Goal: Download file/media

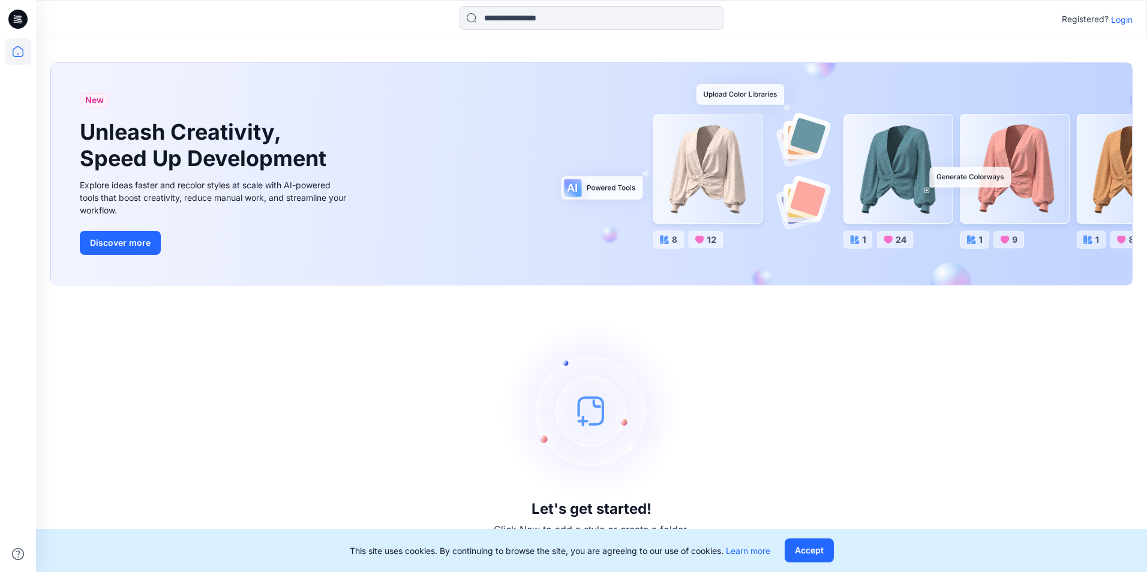
click at [464, 348] on div "Let's get started! Click New to add a style or create a folder." at bounding box center [591, 429] width 1082 height 258
click at [826, 549] on button "Accept" at bounding box center [808, 551] width 49 height 24
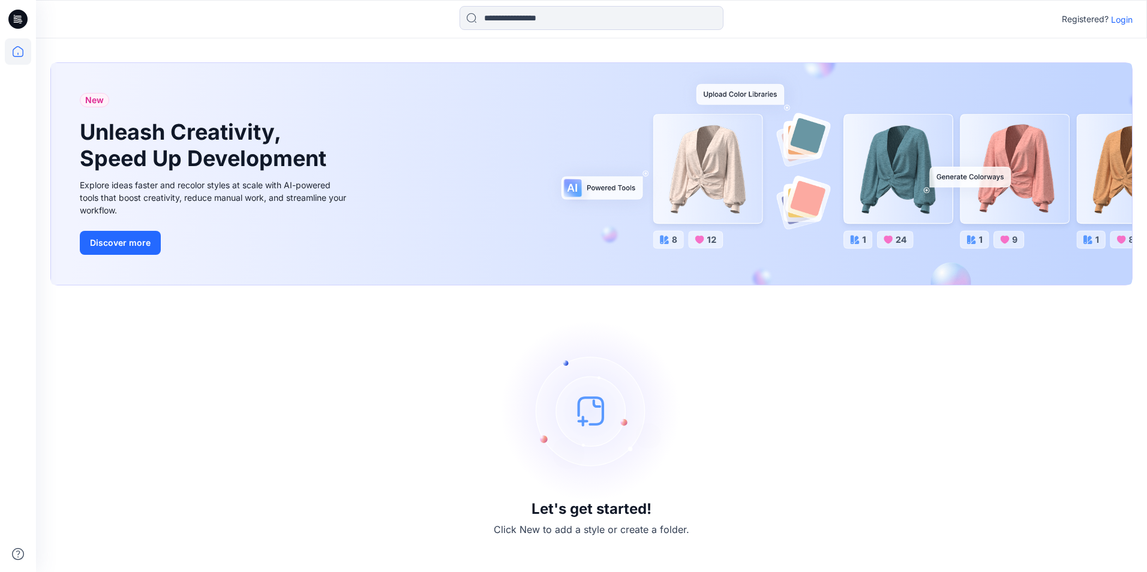
click at [16, 21] on icon at bounding box center [17, 19] width 19 height 19
click at [1126, 17] on p "Login" at bounding box center [1122, 19] width 22 height 13
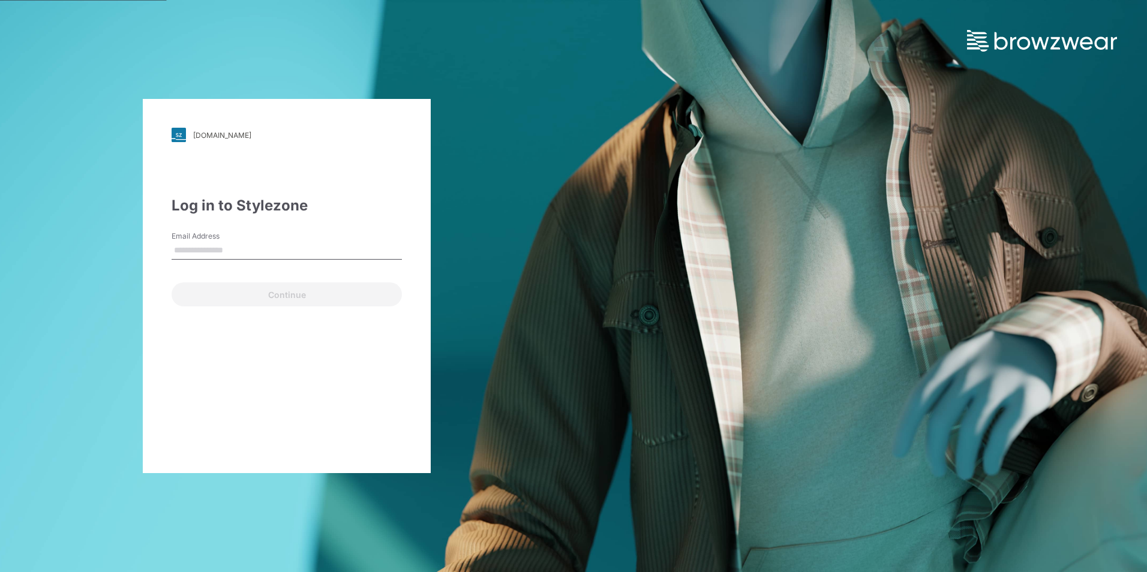
click at [270, 256] on input "Email Address" at bounding box center [287, 251] width 230 height 18
type input "**********"
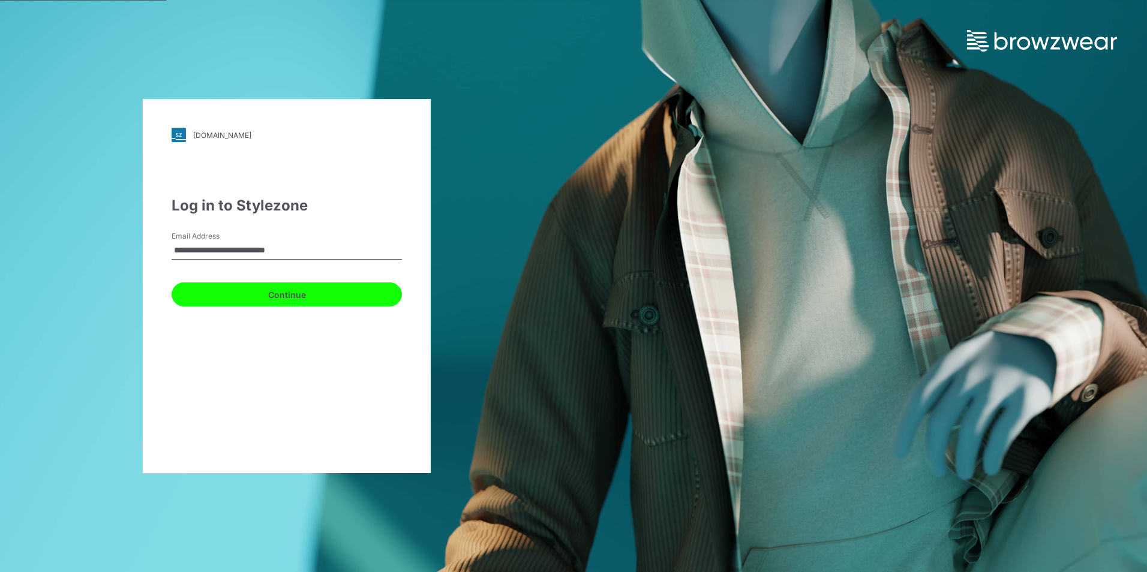
click at [279, 293] on button "Continue" at bounding box center [287, 294] width 230 height 24
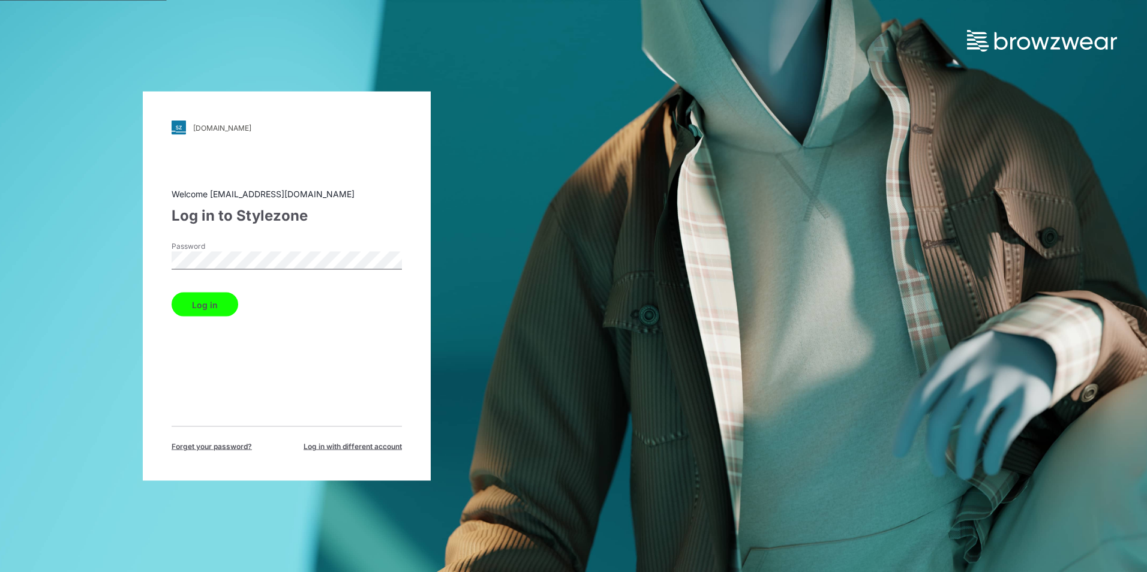
click at [203, 304] on button "Log in" at bounding box center [205, 305] width 67 height 24
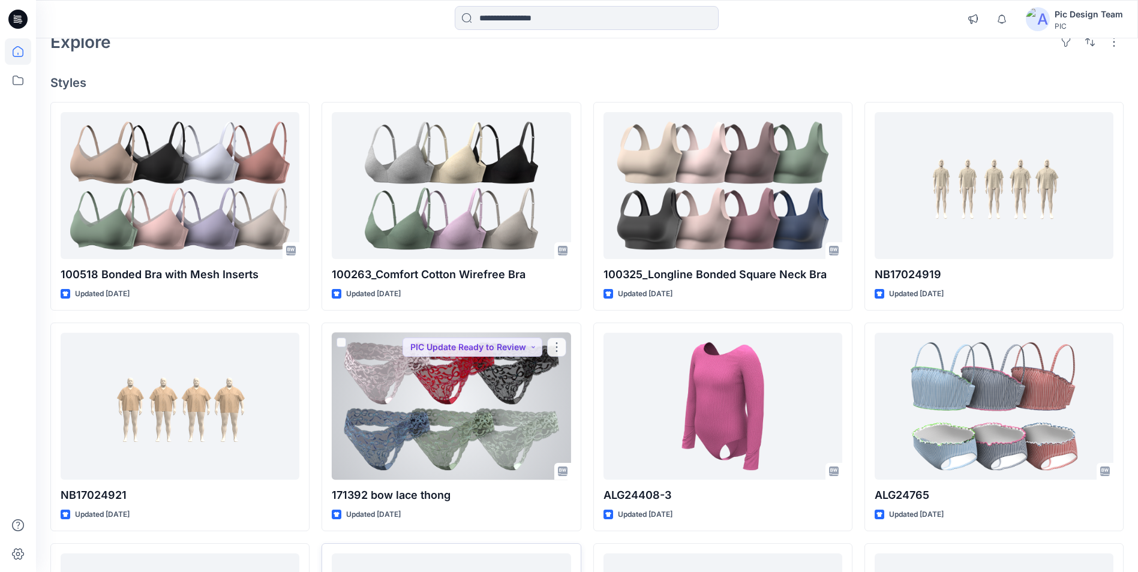
scroll to position [66, 0]
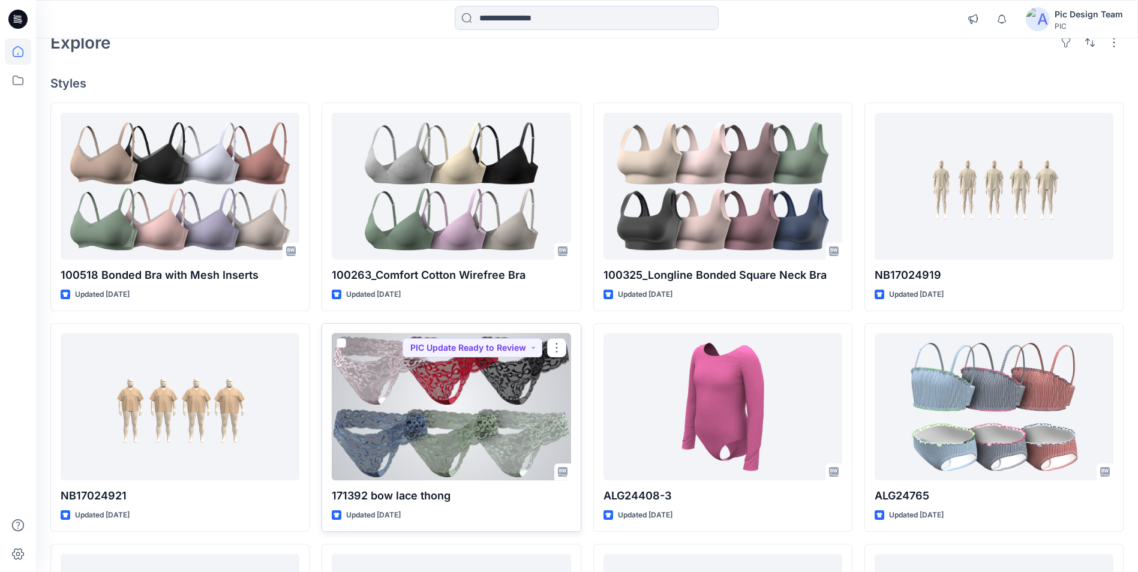
click at [492, 446] on div at bounding box center [451, 406] width 239 height 147
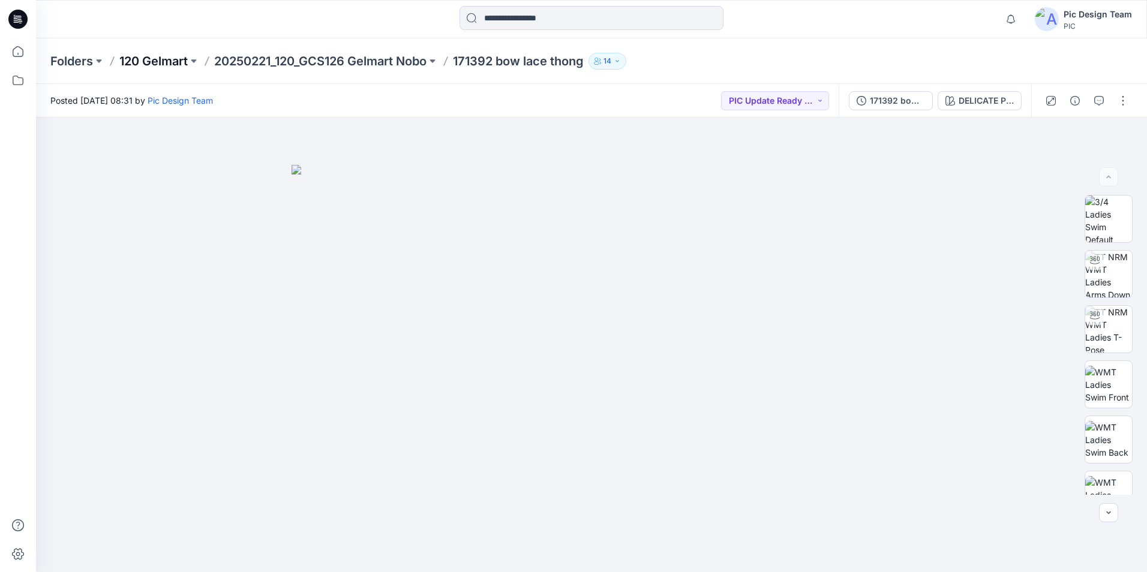
click at [170, 60] on p "120 Gelmart" at bounding box center [153, 61] width 68 height 17
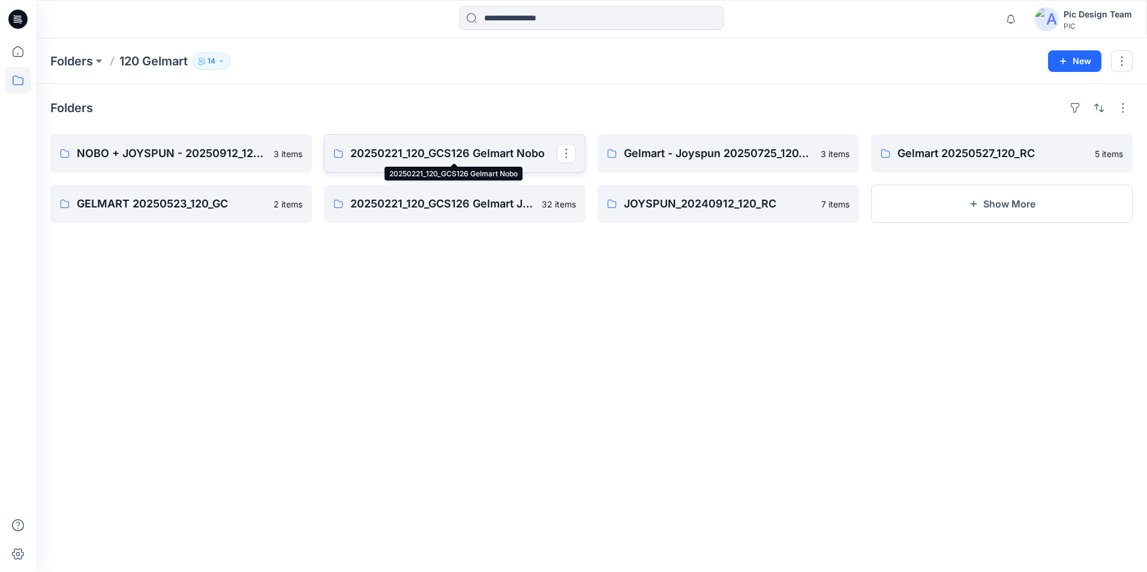
click at [447, 154] on p "20250221_120_GCS126 Gelmart Nobo" at bounding box center [453, 153] width 206 height 17
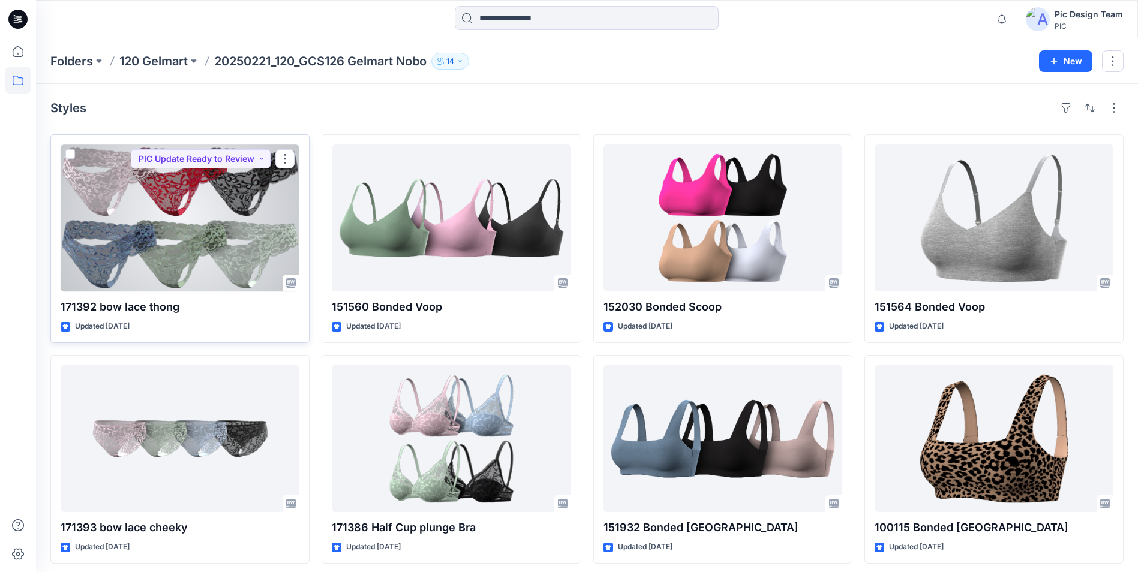
click at [180, 183] on div at bounding box center [180, 218] width 239 height 147
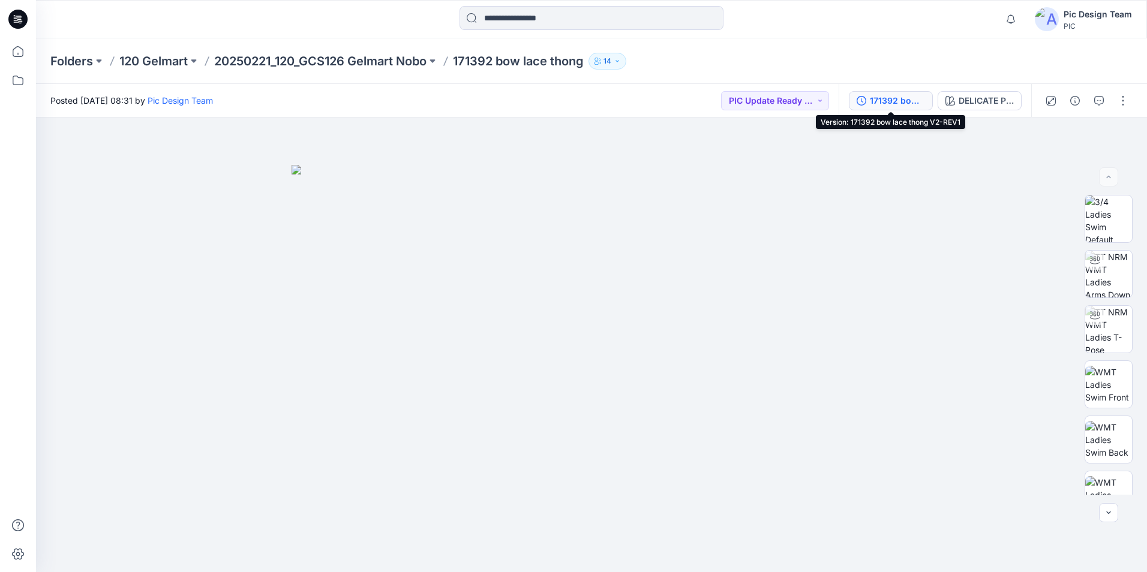
click at [905, 94] on div "171392 bow lace thong V2-REV1" at bounding box center [897, 100] width 55 height 13
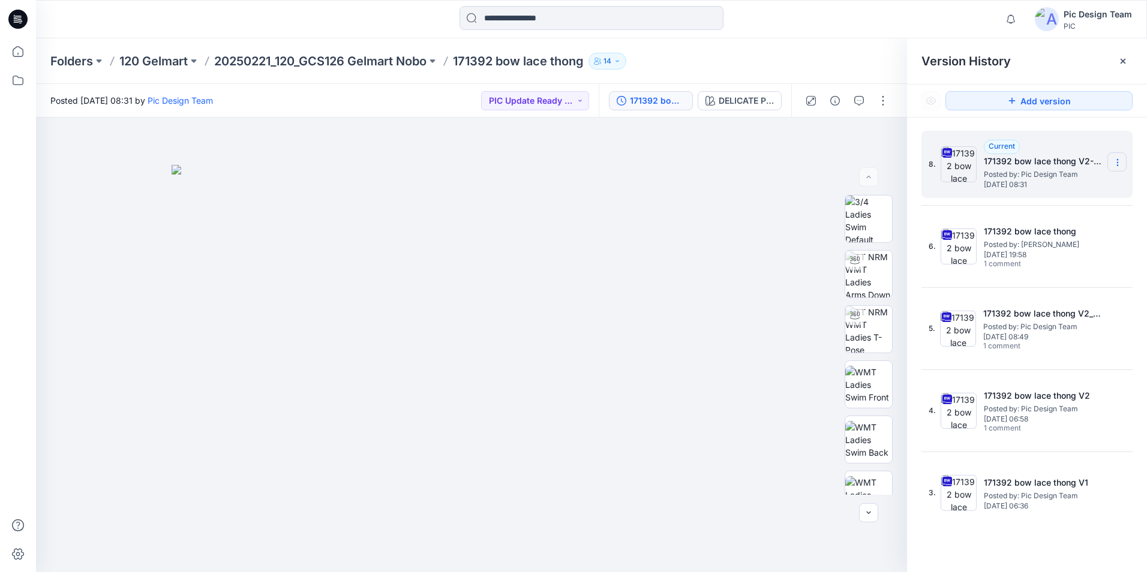
click at [1119, 164] on icon at bounding box center [1117, 163] width 10 height 10
click at [1075, 179] on span "Download Source BW File" at bounding box center [1056, 186] width 101 height 14
click at [257, 59] on p "20250221_120_GCS126 Gelmart Nobo" at bounding box center [320, 61] width 212 height 17
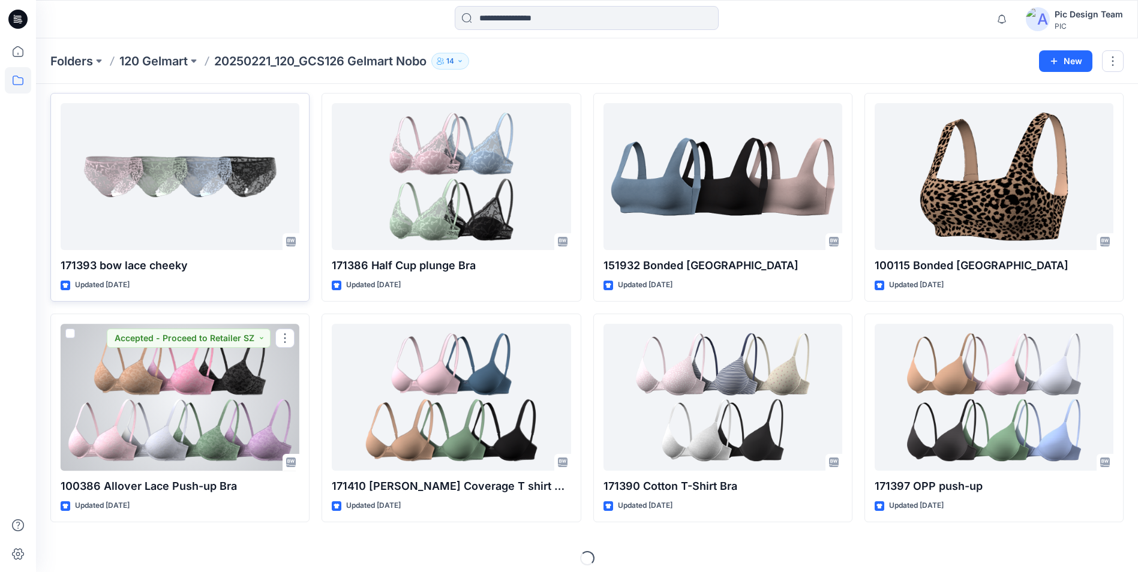
scroll to position [270, 0]
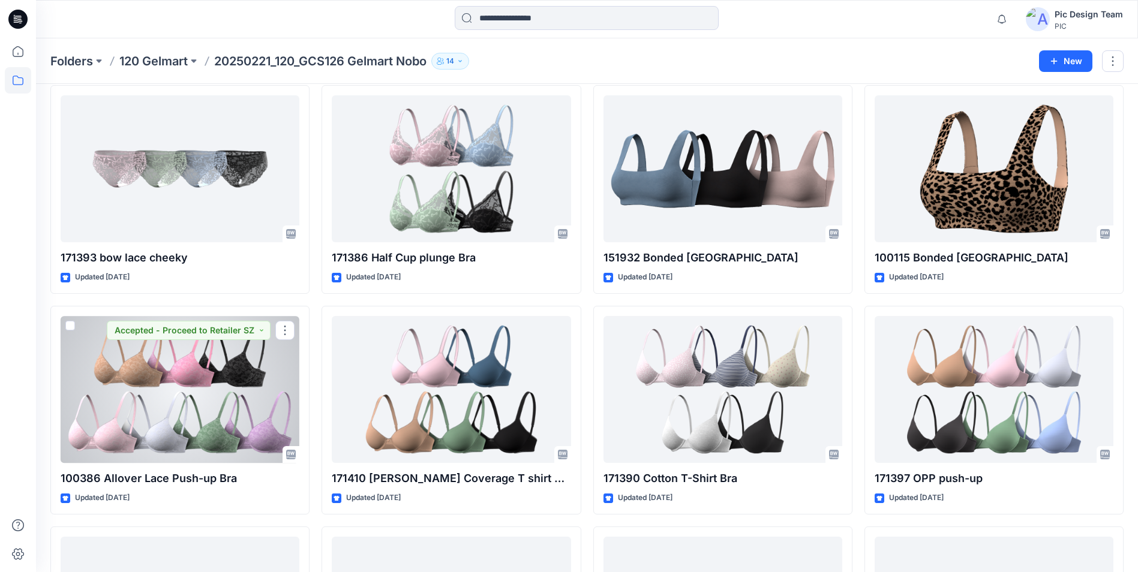
click at [242, 390] on div at bounding box center [180, 389] width 239 height 147
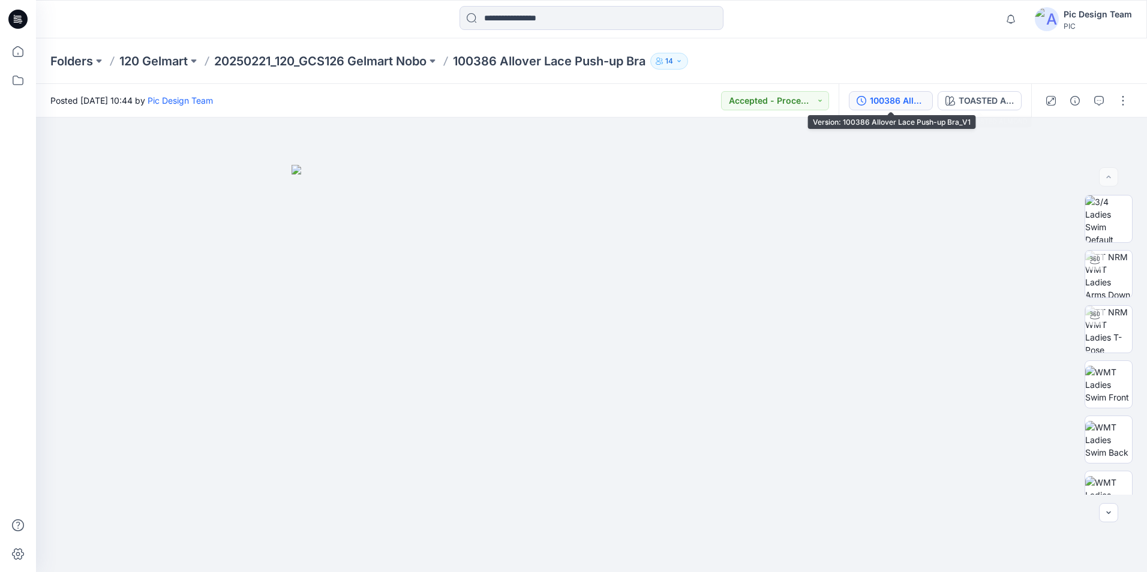
click at [884, 99] on div "100386 Allover Lace Push-up Bra_V1" at bounding box center [897, 100] width 55 height 13
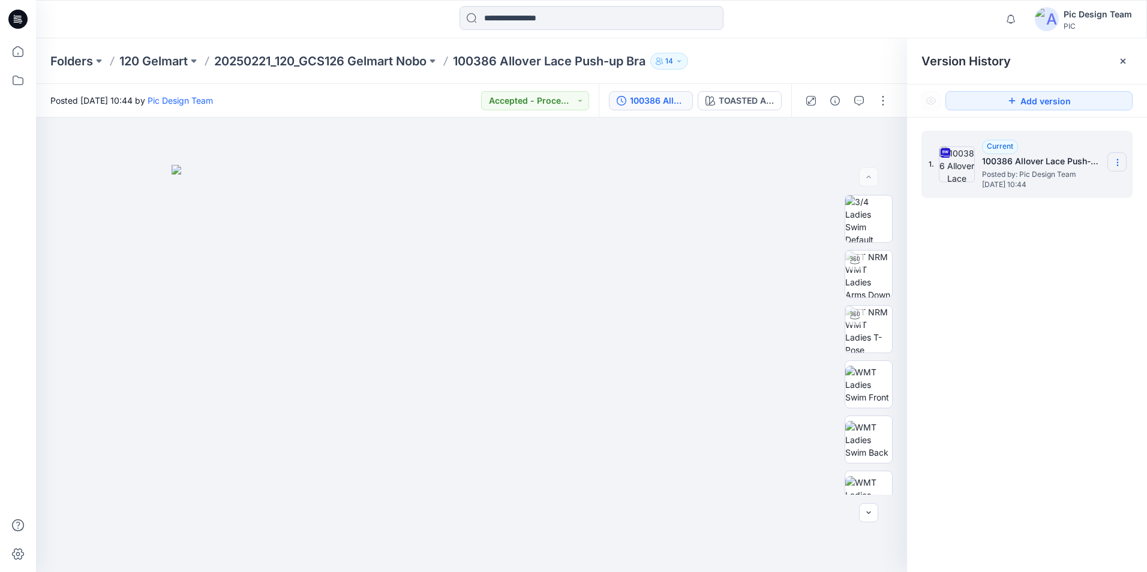
click at [1114, 166] on icon at bounding box center [1117, 163] width 10 height 10
click at [1077, 186] on span "Download Source BW File" at bounding box center [1056, 186] width 101 height 14
click at [404, 60] on p "20250221_120_GCS126 Gelmart Nobo" at bounding box center [320, 61] width 212 height 17
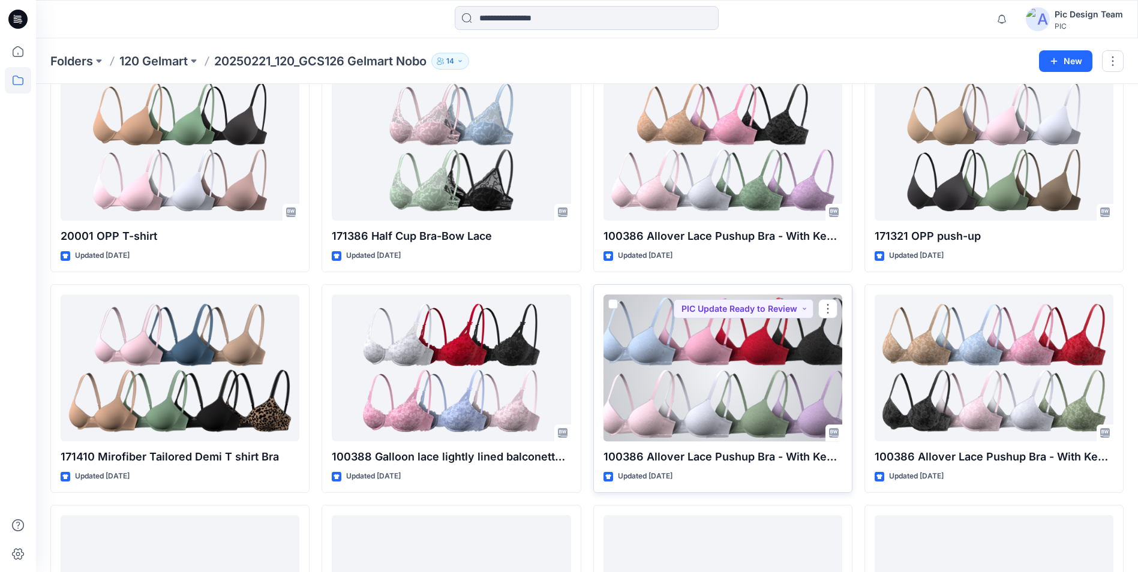
scroll to position [780, 0]
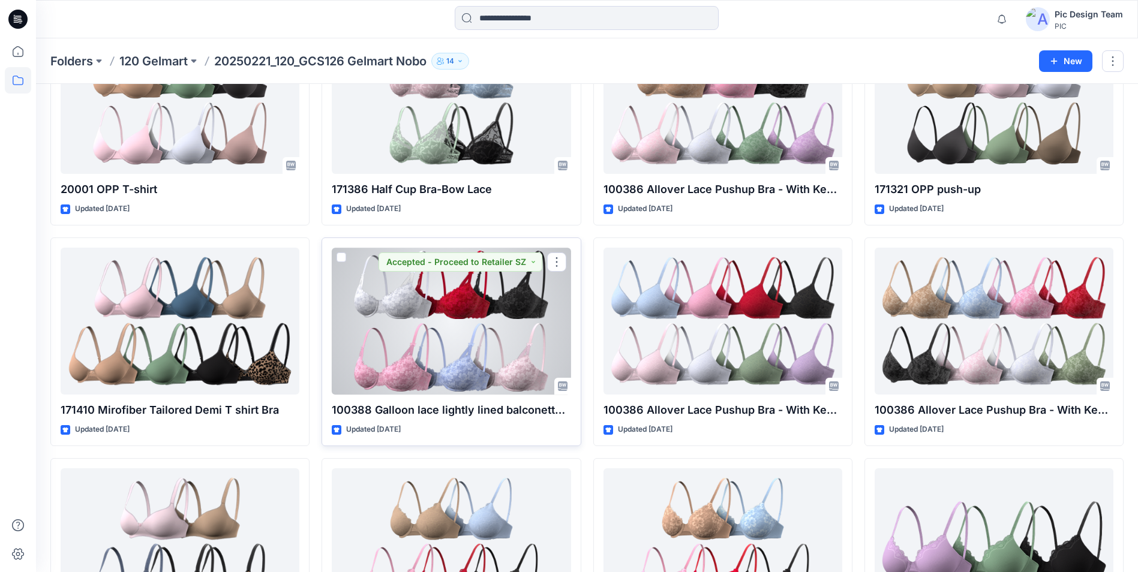
click at [473, 357] on div at bounding box center [451, 321] width 239 height 147
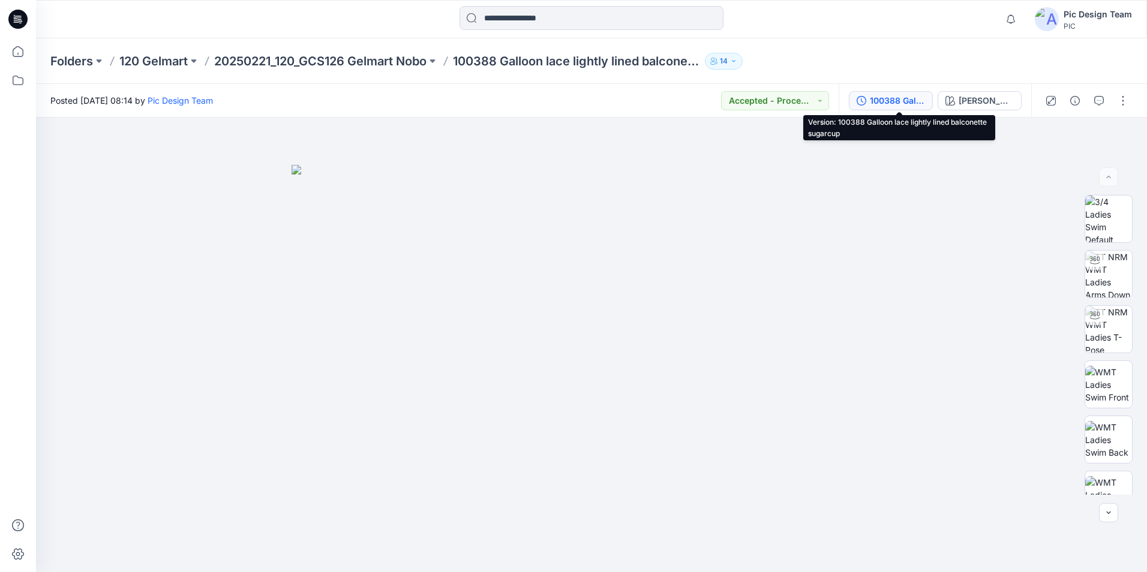
click at [904, 100] on div "100388 Galloon lace lightly lined balconette sugarcup" at bounding box center [897, 100] width 55 height 13
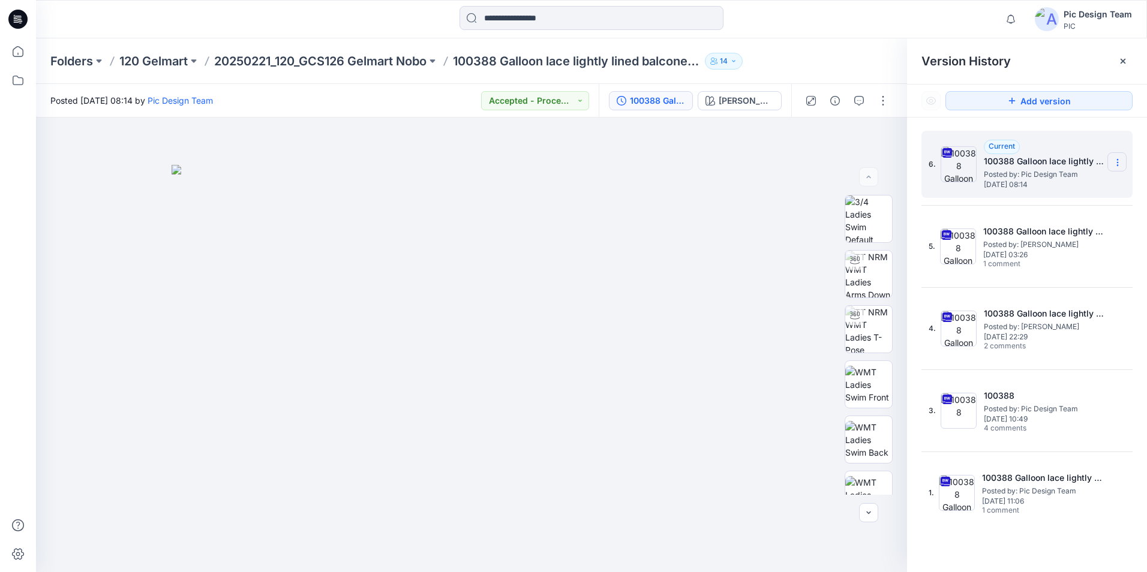
click at [1122, 161] on section at bounding box center [1116, 161] width 19 height 19
click at [1060, 182] on span "Download Source BW File" at bounding box center [1056, 186] width 101 height 14
click at [361, 58] on p "20250221_120_GCS126 Gelmart Nobo" at bounding box center [320, 61] width 212 height 17
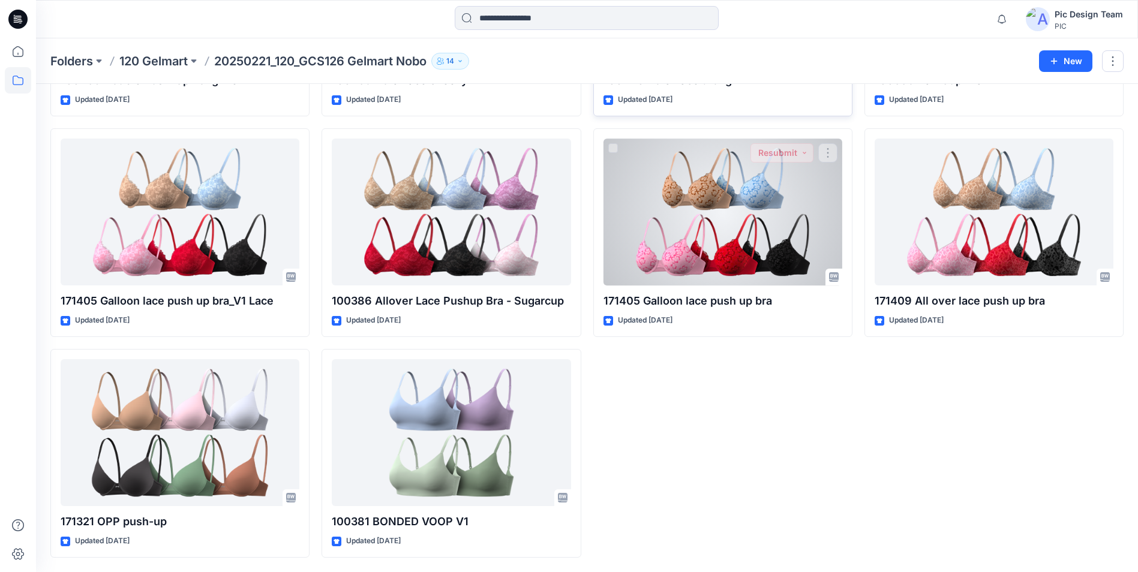
scroll to position [1251, 0]
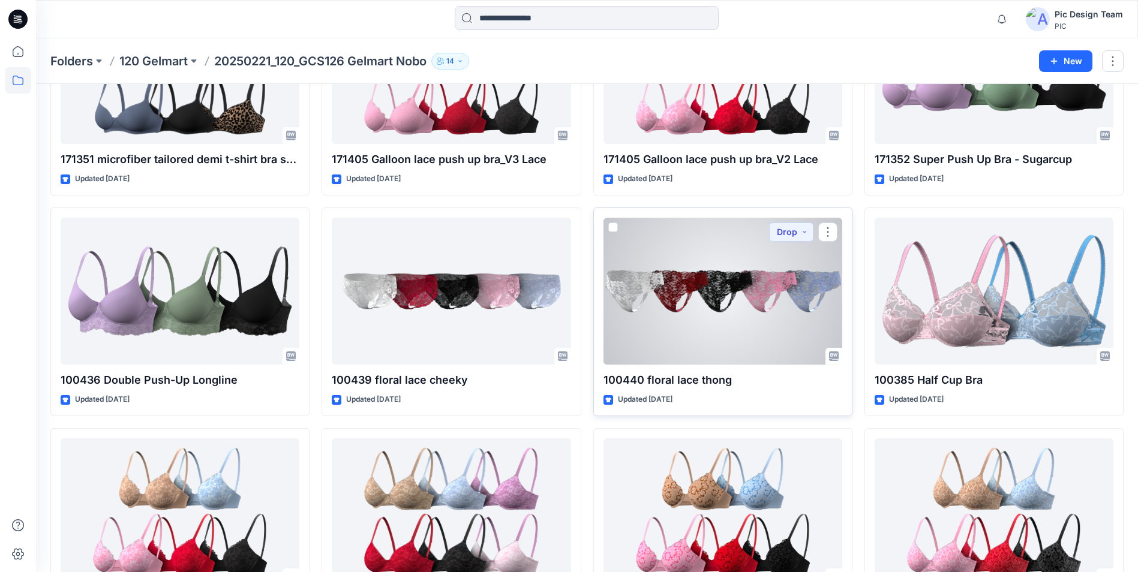
click at [754, 303] on div at bounding box center [722, 291] width 239 height 147
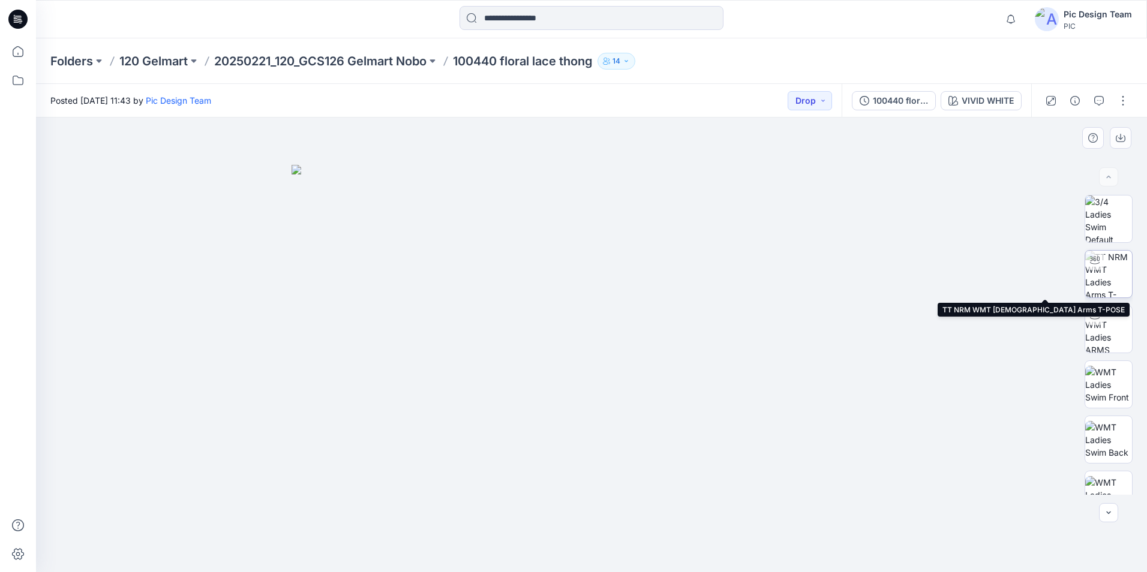
click at [1109, 276] on img at bounding box center [1108, 274] width 47 height 47
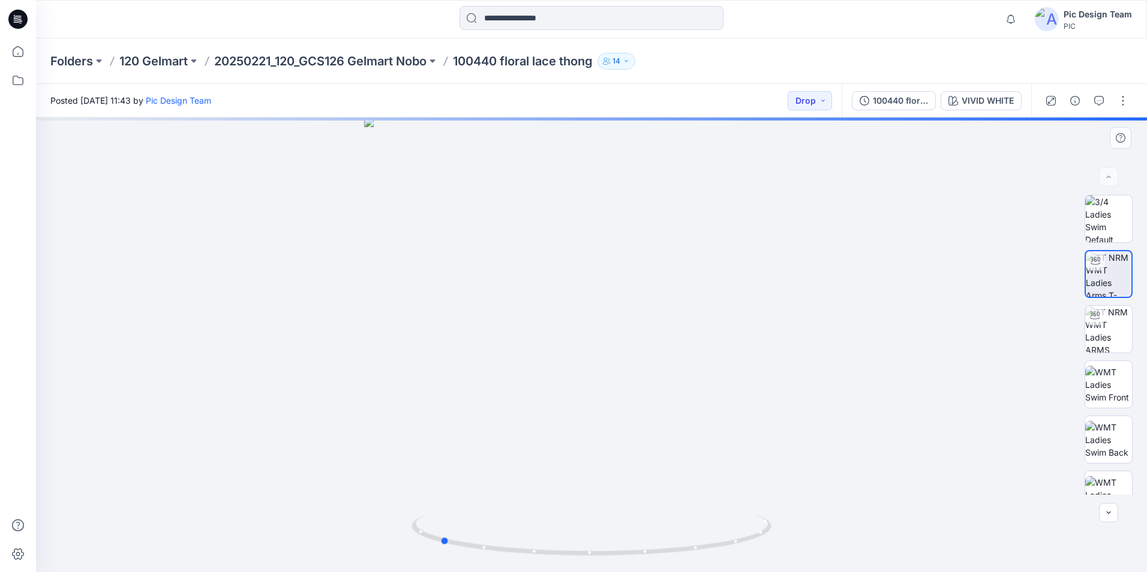
drag, startPoint x: 732, startPoint y: 549, endPoint x: 221, endPoint y: 488, distance: 515.3
click at [221, 488] on div at bounding box center [591, 345] width 1111 height 455
click at [1110, 452] on img at bounding box center [1108, 440] width 47 height 38
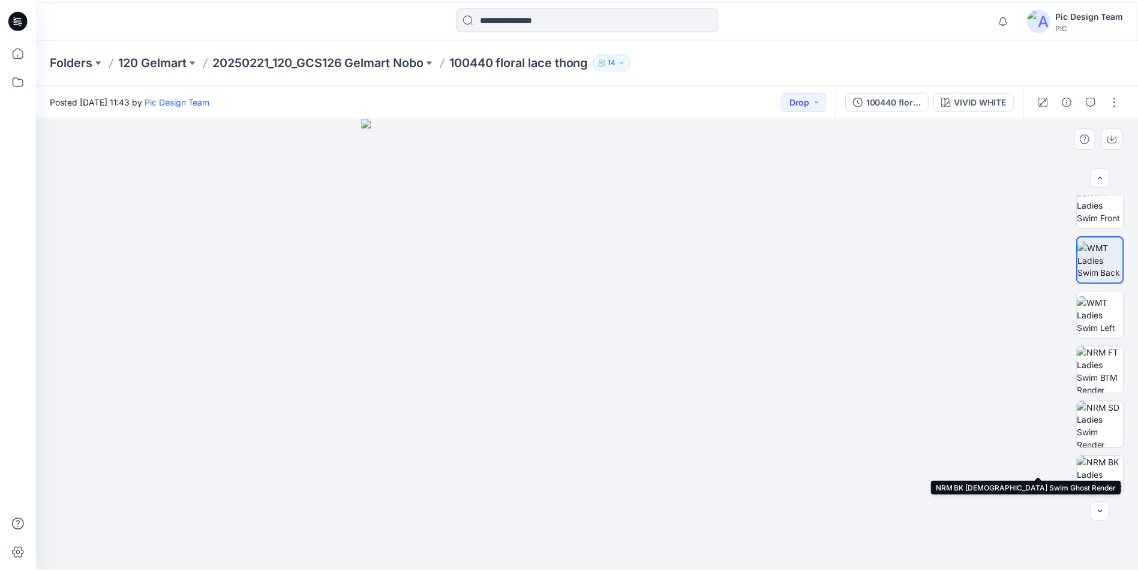
scroll to position [300, 0]
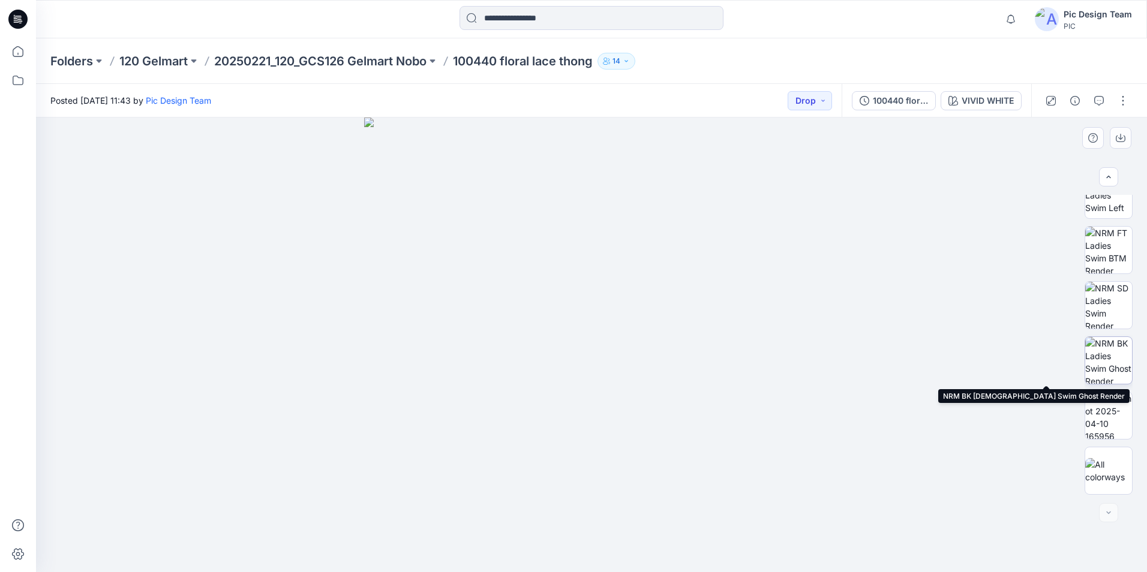
click at [1104, 350] on img at bounding box center [1108, 360] width 47 height 47
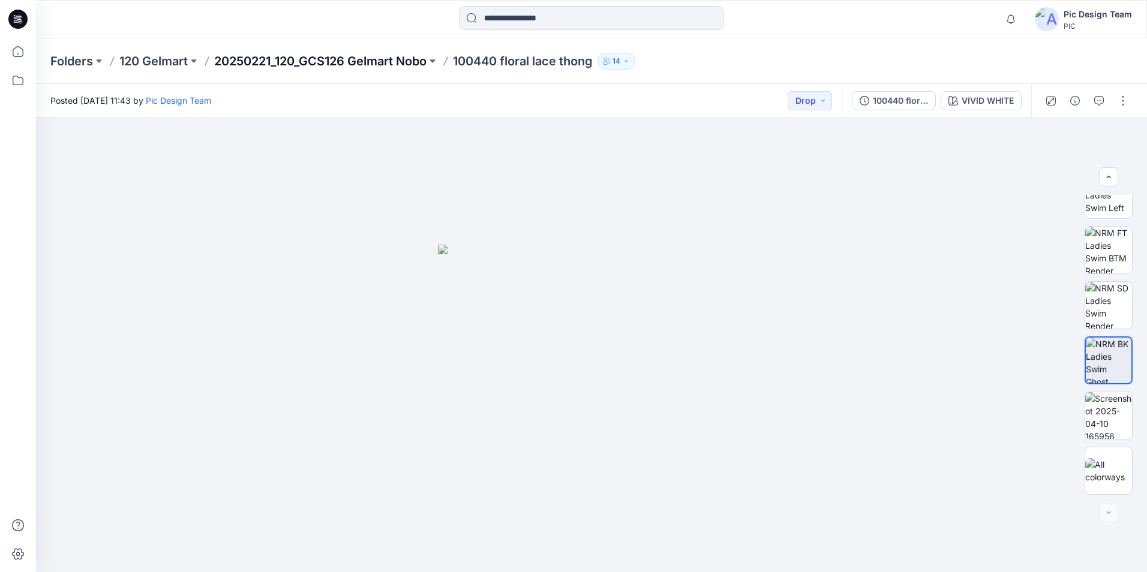
click at [327, 58] on p "20250221_120_GCS126 Gelmart Nobo" at bounding box center [320, 61] width 212 height 17
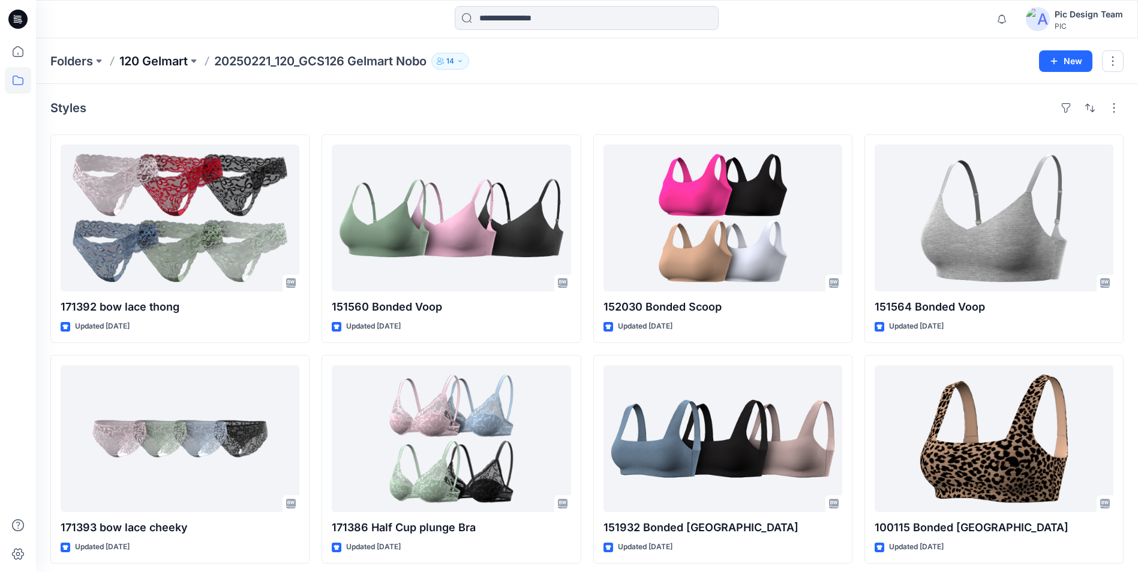
click at [175, 59] on p "120 Gelmart" at bounding box center [153, 61] width 68 height 17
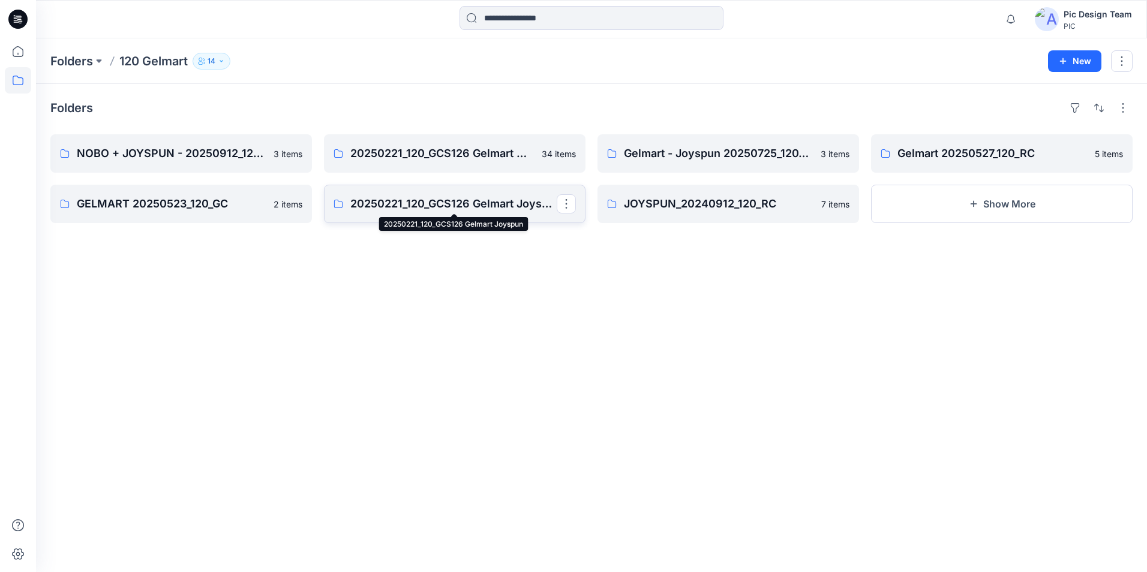
click at [473, 200] on p "20250221_120_GCS126 Gelmart Joyspun" at bounding box center [453, 204] width 206 height 17
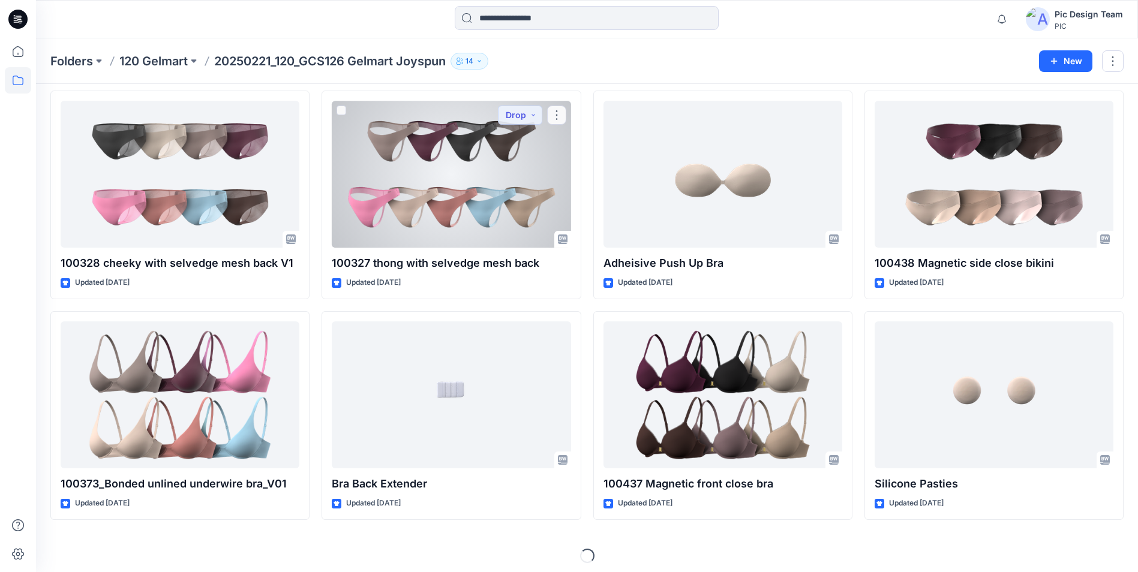
scroll to position [932, 0]
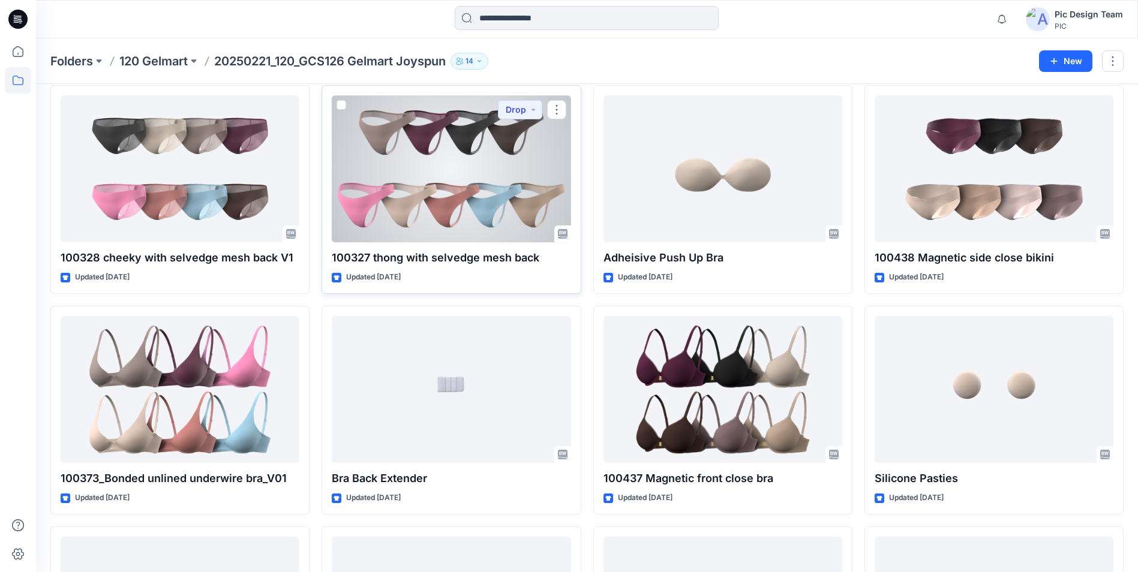
click at [492, 206] on div at bounding box center [451, 168] width 239 height 147
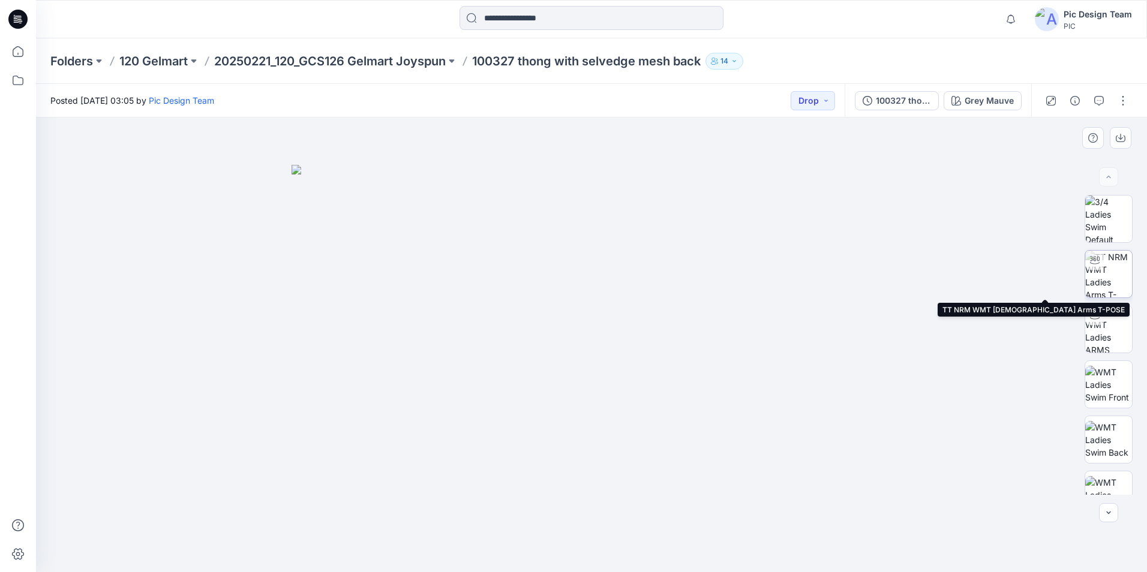
click at [1108, 285] on img at bounding box center [1108, 274] width 47 height 47
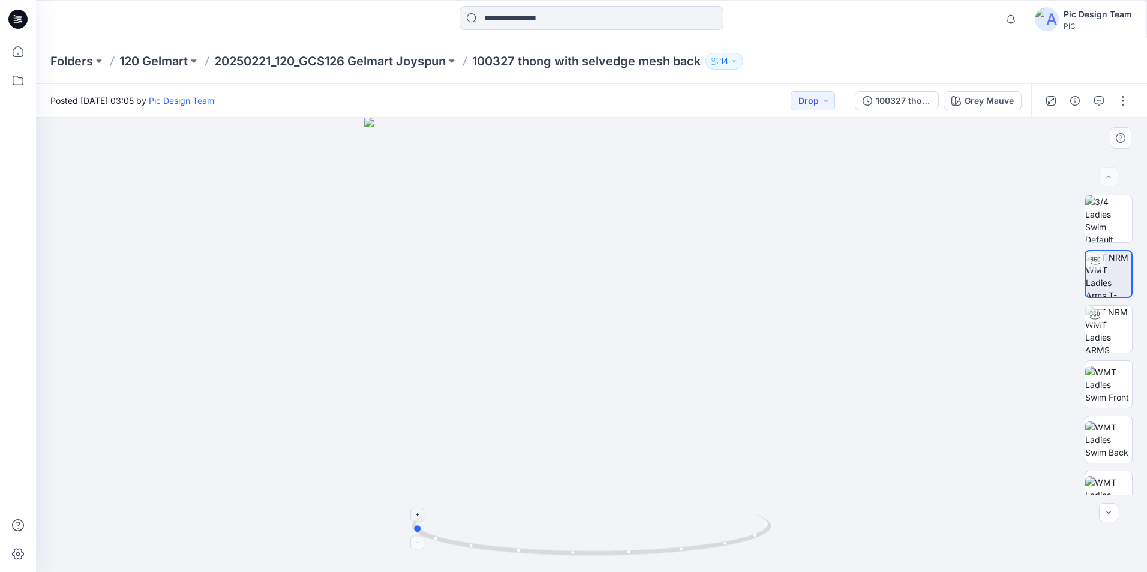
drag, startPoint x: 753, startPoint y: 539, endPoint x: 573, endPoint y: 539, distance: 179.9
click at [573, 539] on icon at bounding box center [592, 536] width 363 height 45
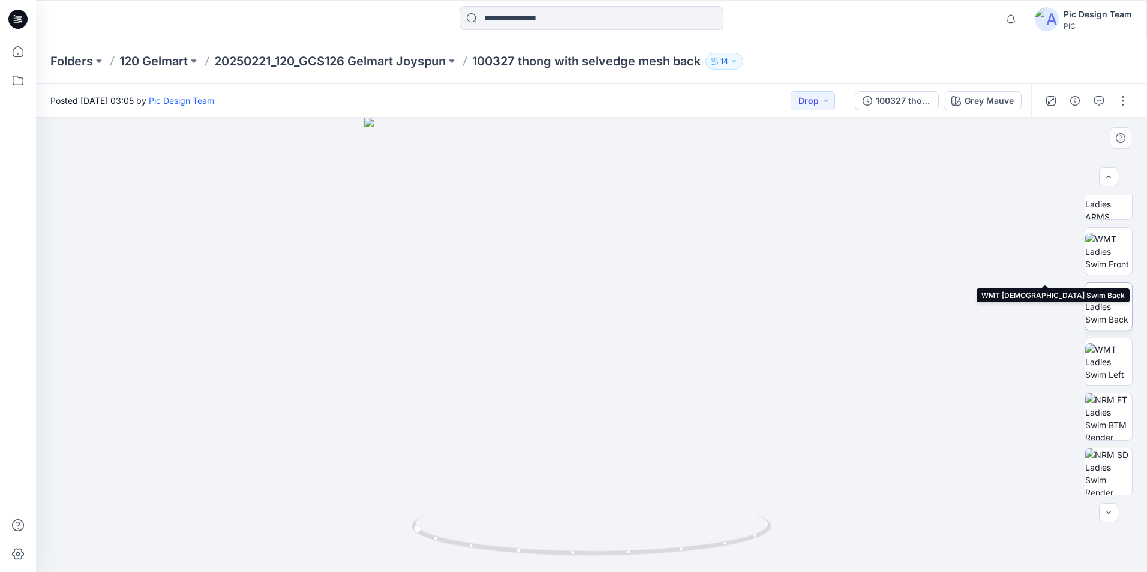
scroll to position [180, 0]
click at [1115, 261] on img at bounding box center [1108, 260] width 47 height 38
